Goal: Task Accomplishment & Management: Manage account settings

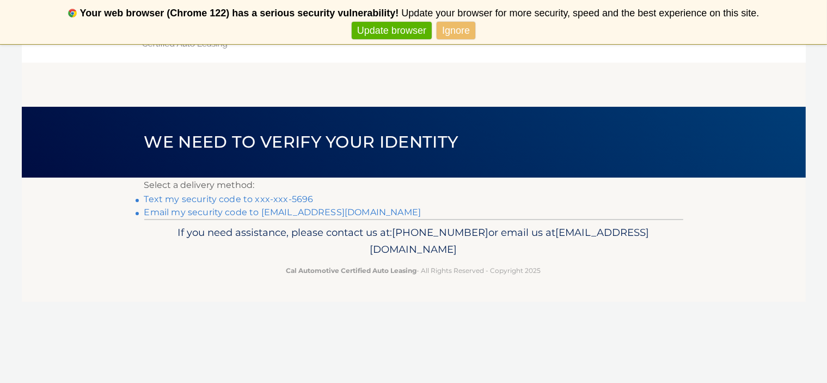
click at [233, 198] on link "Text my security code to xxx-xxx-5696" at bounding box center [228, 199] width 169 height 10
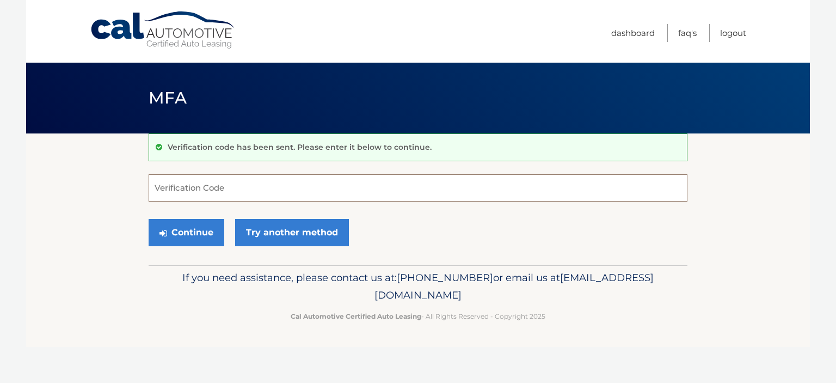
click at [253, 191] on input "Verification Code" at bounding box center [418, 187] width 539 height 27
type input "689799"
click at [149, 219] on button "Continue" at bounding box center [187, 232] width 76 height 27
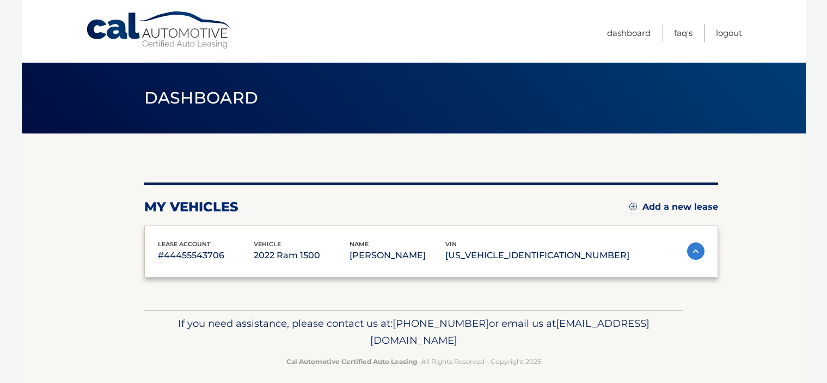
click at [187, 237] on div "lease account #44455543706 vehicle 2022 Ram 1500 name GLENN LETCH vin 1C6RRERT0…" at bounding box center [431, 251] width 574 height 52
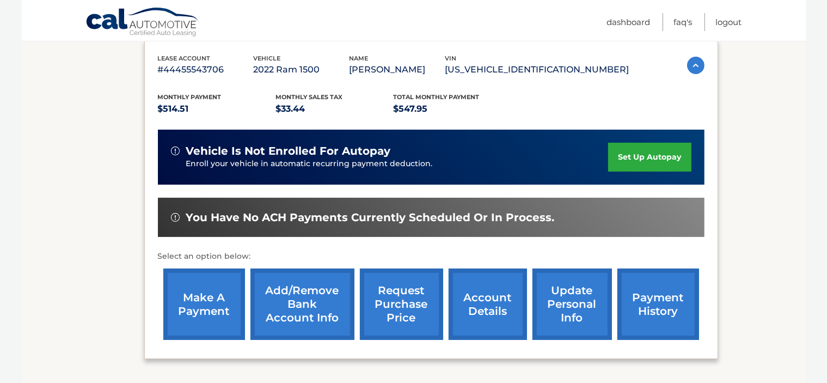
scroll to position [188, 0]
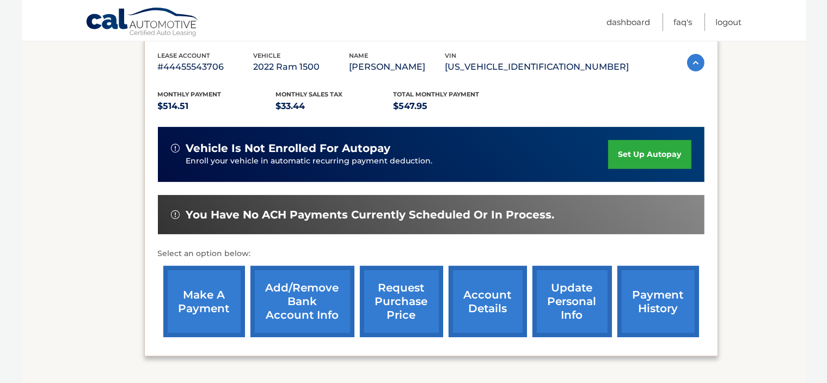
click at [212, 303] on link "make a payment" at bounding box center [204, 301] width 82 height 71
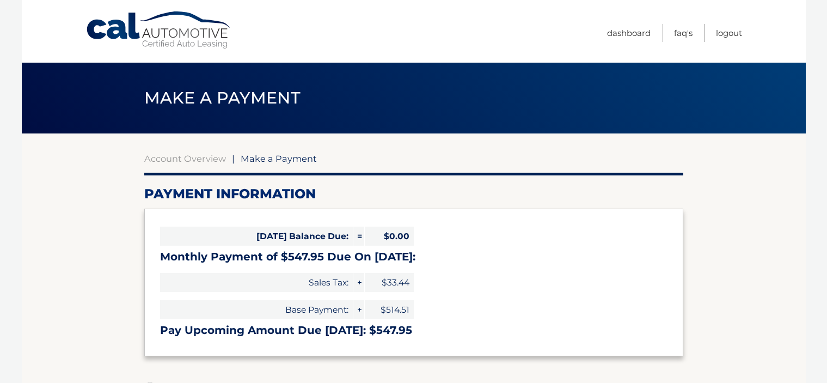
select select "Nzc3MDZhZDAtZTQxZi00NGQwLTk3NTgtODk5M2JlZWNhNTBi"
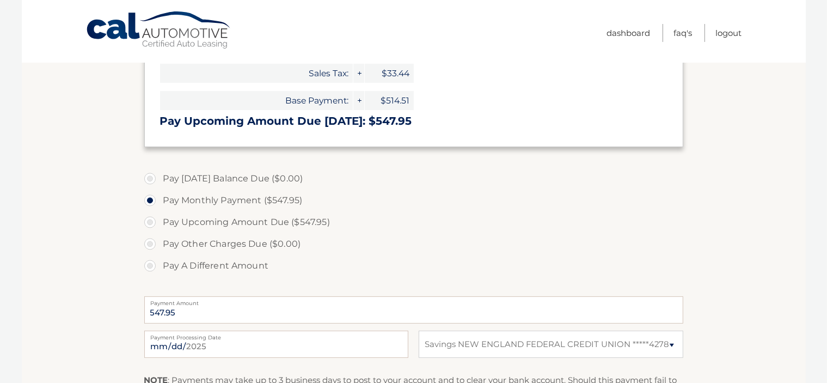
scroll to position [226, 0]
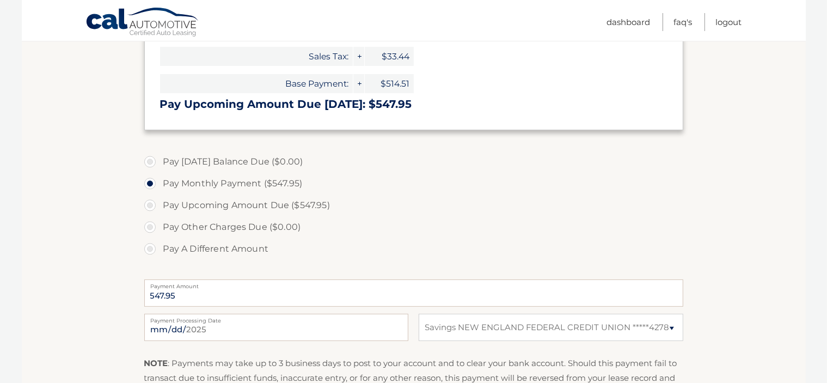
click at [149, 203] on label "Pay Upcoming Amount Due ($547.95)" at bounding box center [413, 205] width 539 height 22
click at [149, 203] on input "Pay Upcoming Amount Due ($547.95)" at bounding box center [154, 202] width 11 height 17
radio input "true"
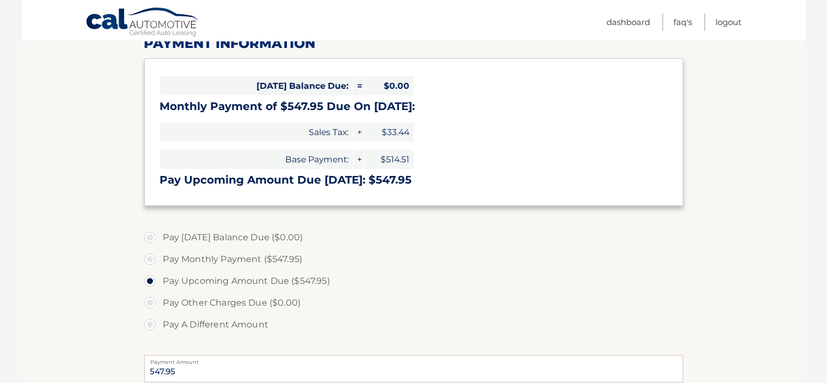
scroll to position [90, 0]
